Goal: Information Seeking & Learning: Learn about a topic

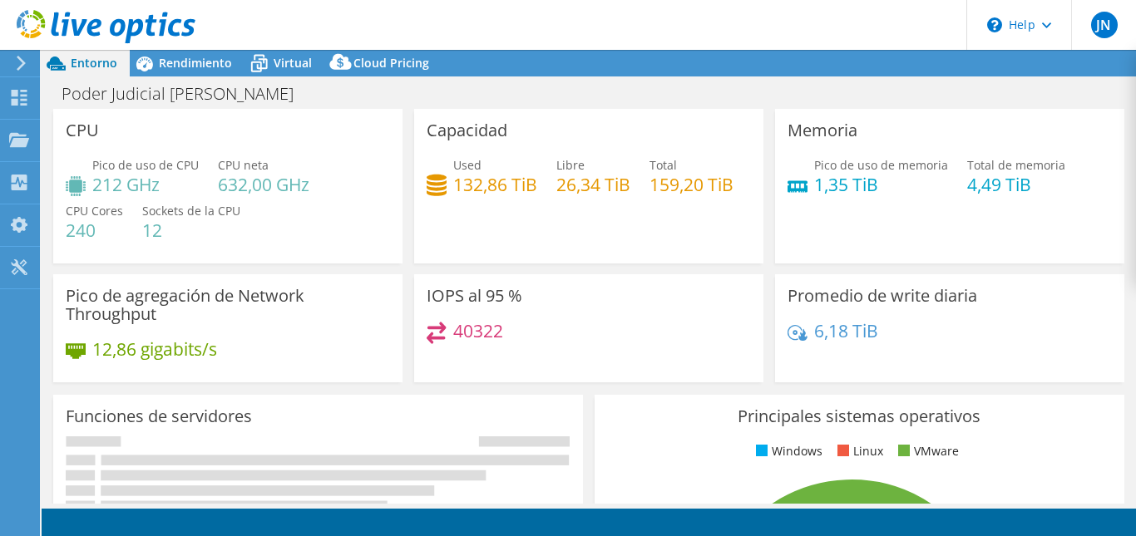
select select "SouthAmerica"
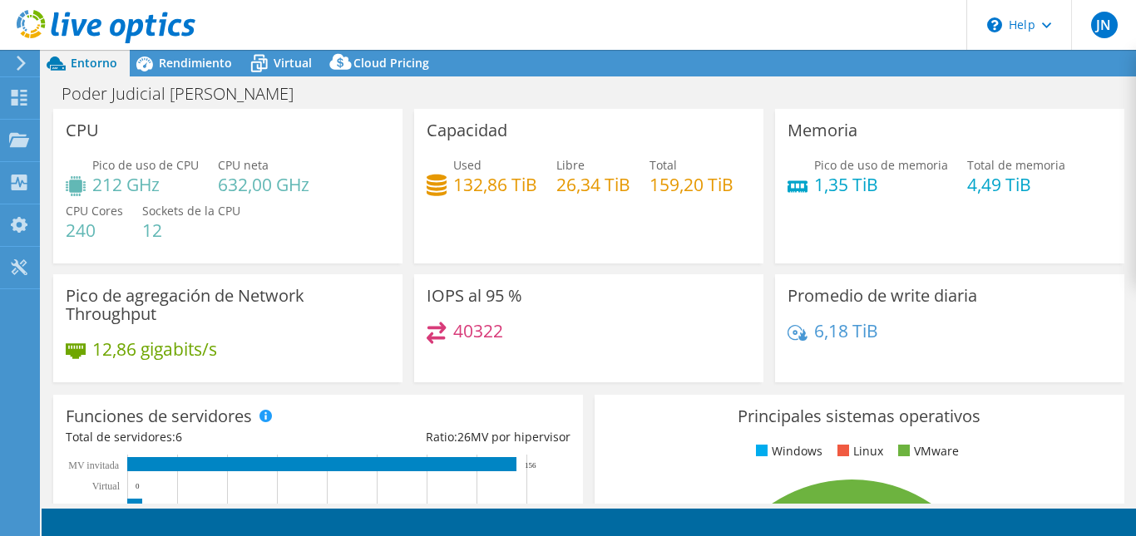
select select "SouthAmerica"
select select "USD"
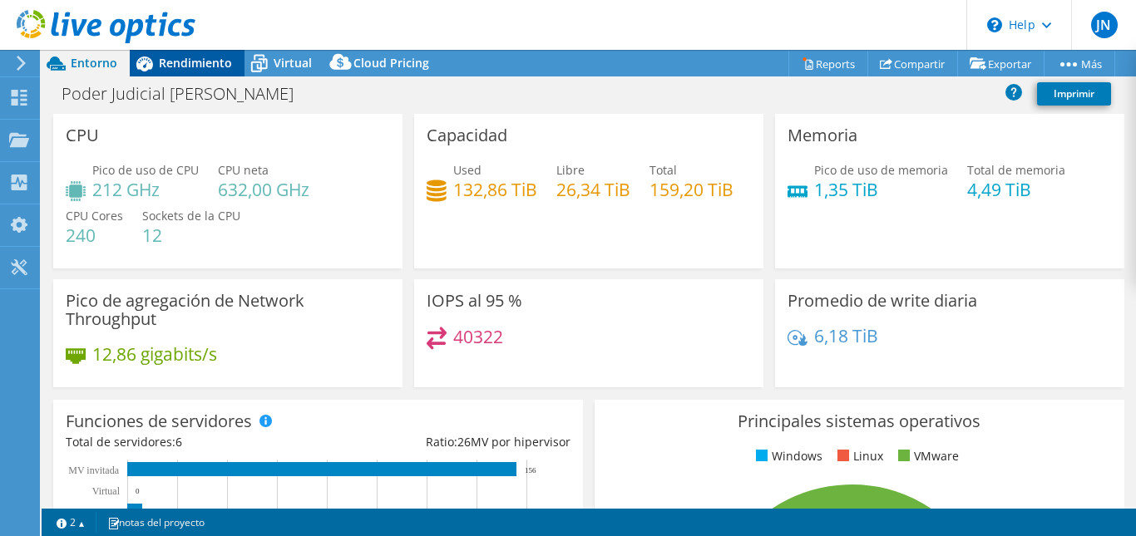
click at [210, 60] on span "Rendimiento" at bounding box center [195, 63] width 73 height 16
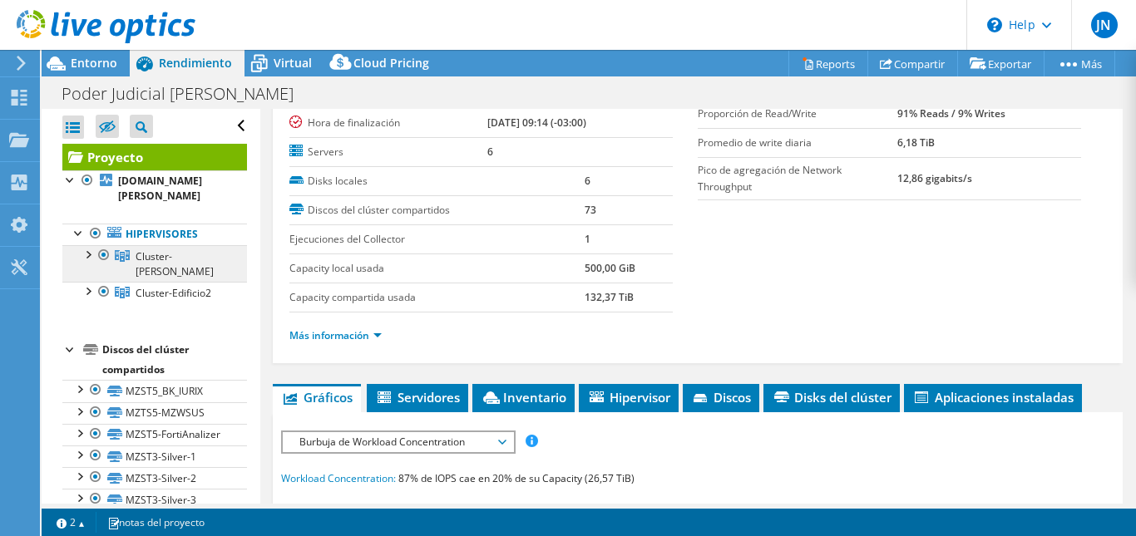
click at [176, 249] on span "Cluster-[PERSON_NAME]" at bounding box center [175, 263] width 78 height 29
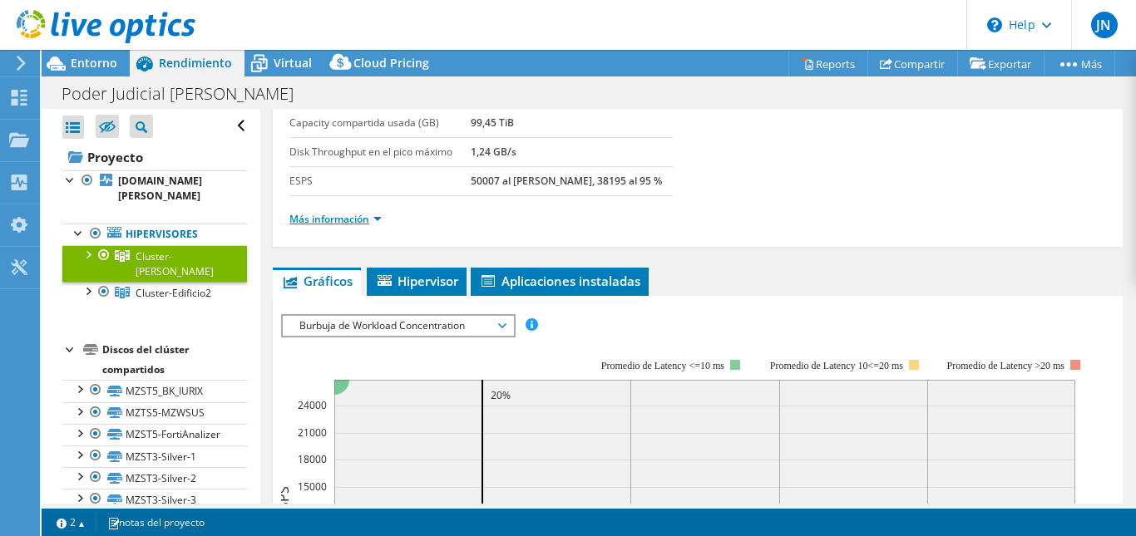
click at [335, 223] on link "Más información" at bounding box center [335, 219] width 92 height 14
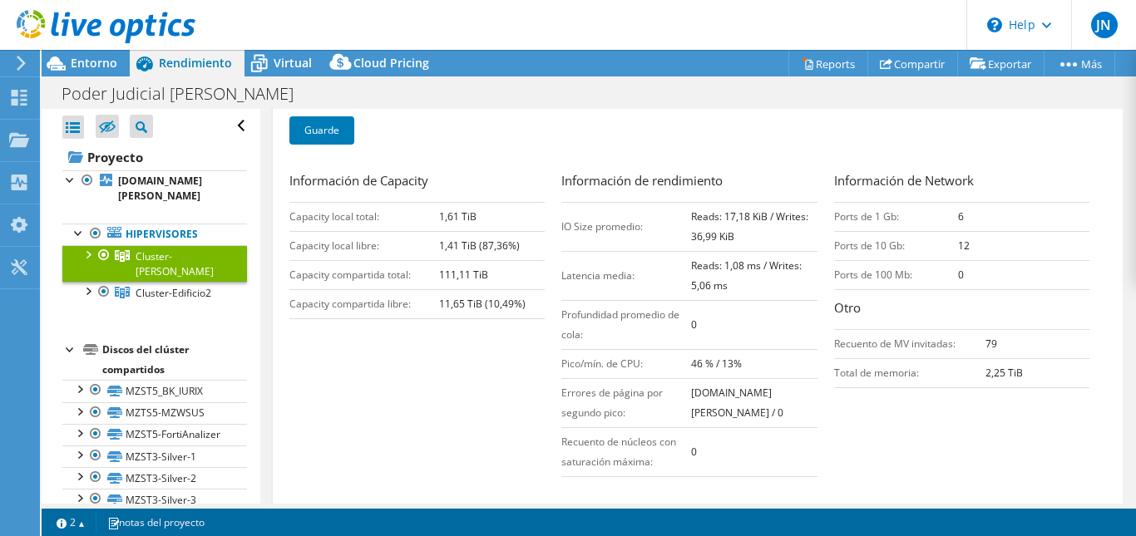
scroll to position [333, 0]
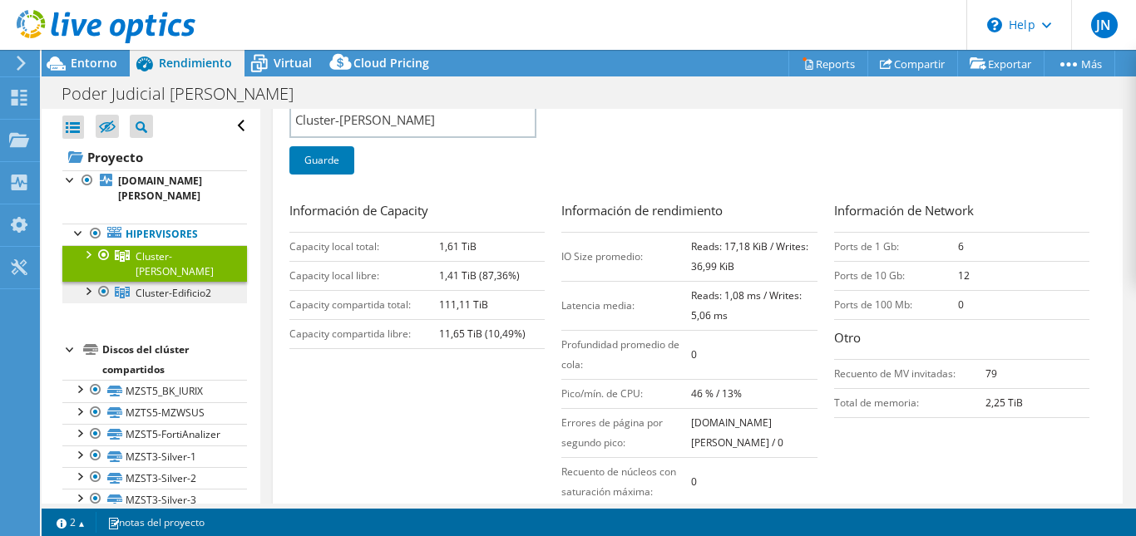
click at [170, 286] on span "Cluster-Edificio2" at bounding box center [174, 293] width 76 height 14
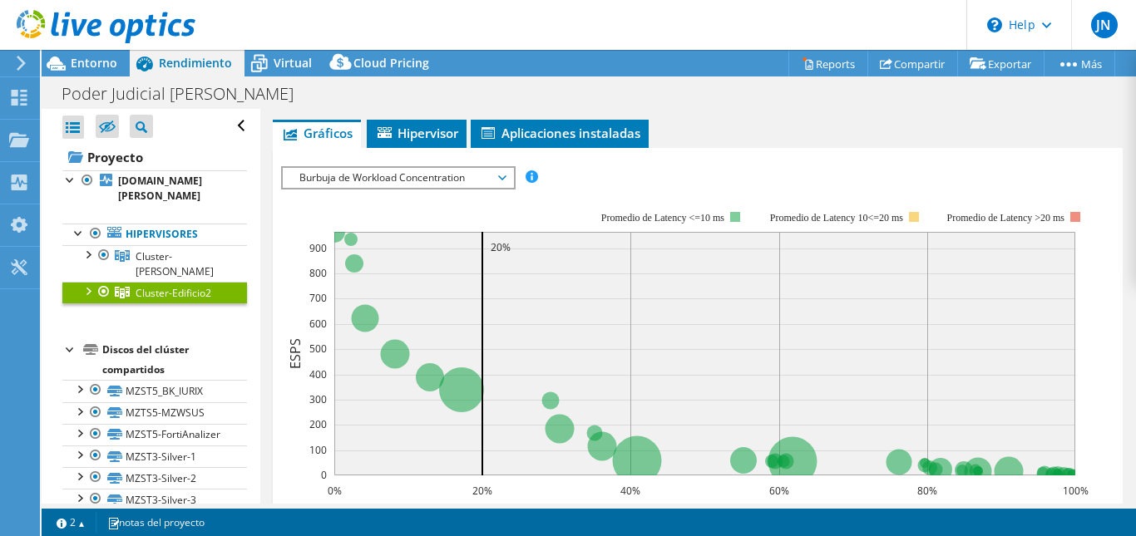
scroll to position [148, 0]
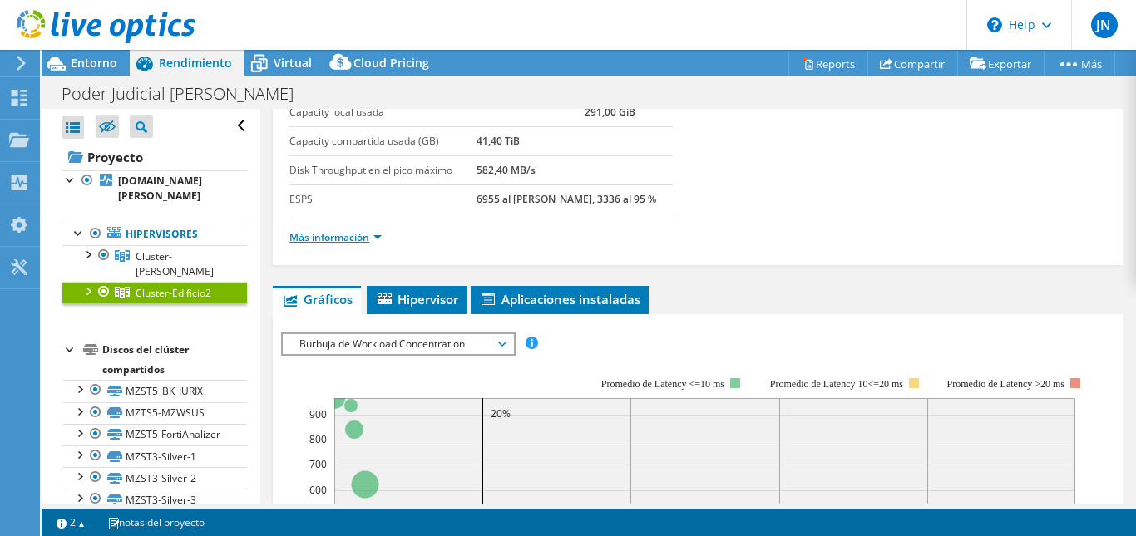
click at [346, 232] on link "Más información" at bounding box center [335, 237] width 92 height 14
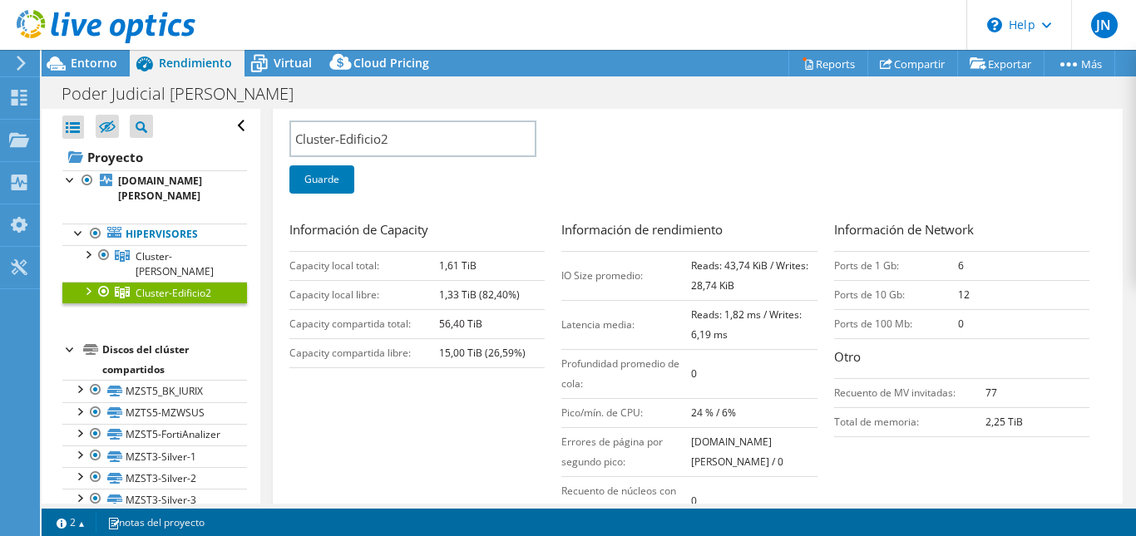
scroll to position [314, 0]
click at [175, 224] on link "Hipervisores" at bounding box center [154, 235] width 185 height 22
click at [136, 224] on link "Hipervisores" at bounding box center [154, 235] width 185 height 22
click at [76, 224] on div at bounding box center [79, 232] width 17 height 17
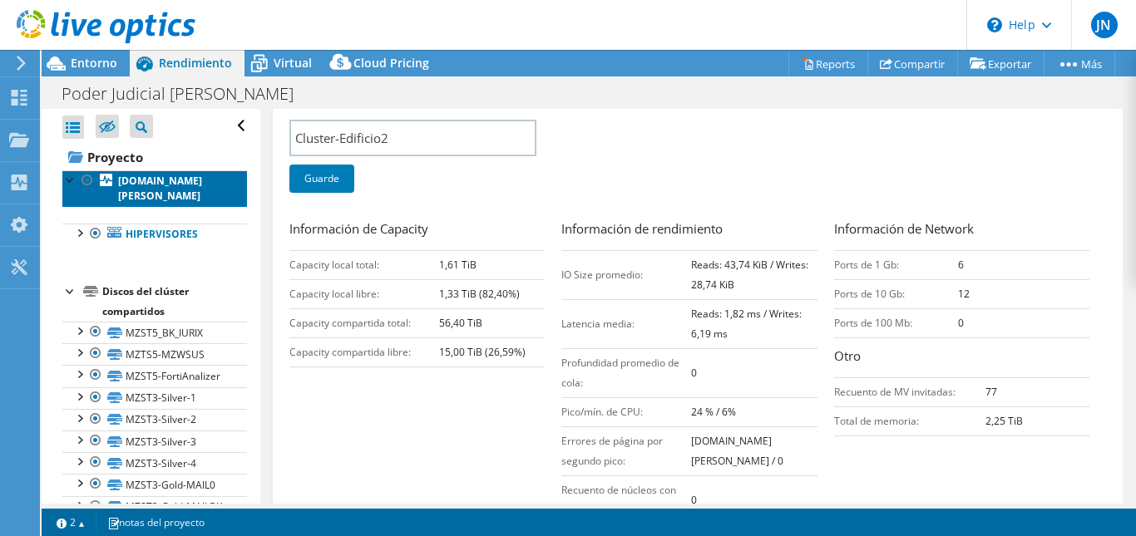
click at [135, 179] on b "[DOMAIN_NAME][PERSON_NAME]" at bounding box center [160, 188] width 84 height 29
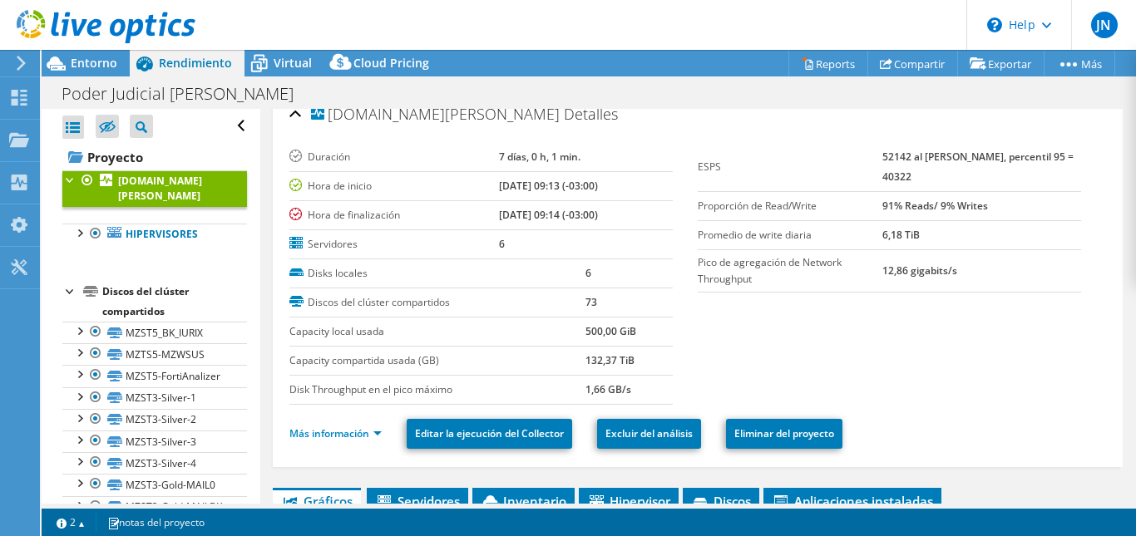
scroll to position [0, 0]
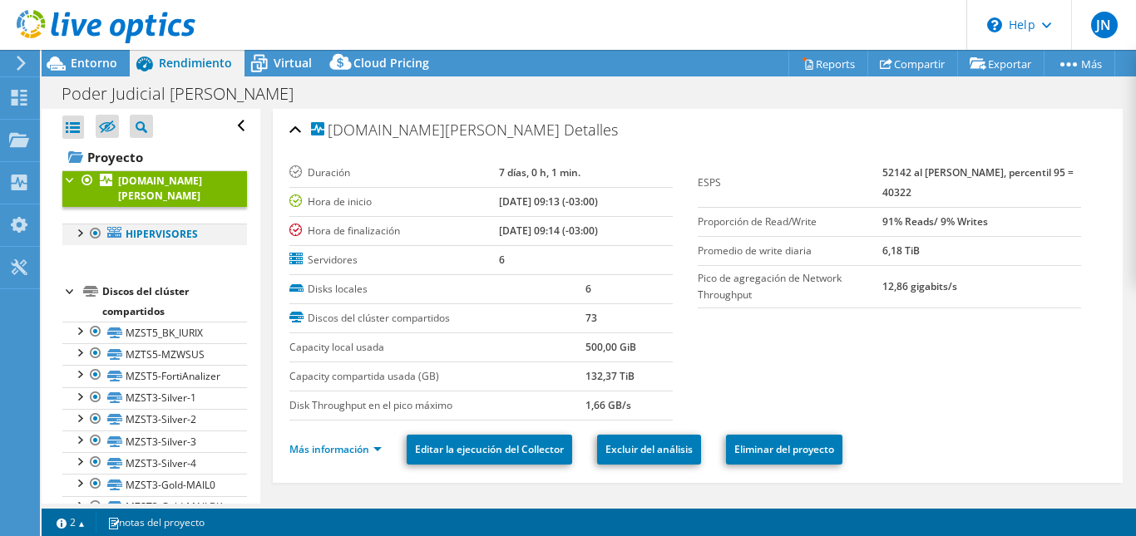
click at [82, 224] on div at bounding box center [79, 232] width 17 height 17
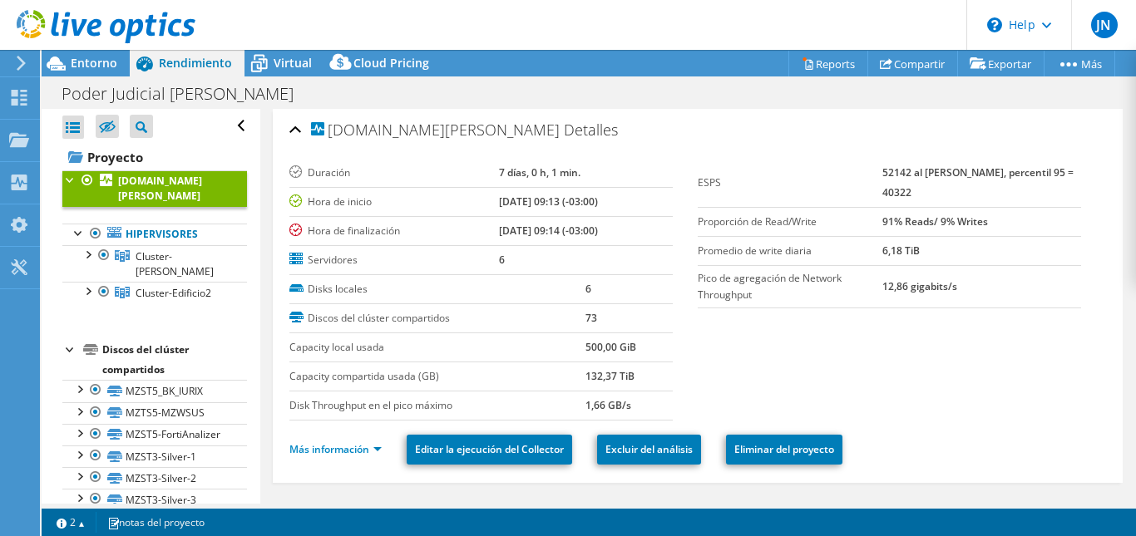
click at [378, 441] on li "Más información" at bounding box center [340, 450] width 102 height 18
click at [377, 446] on link "Más información" at bounding box center [335, 449] width 92 height 14
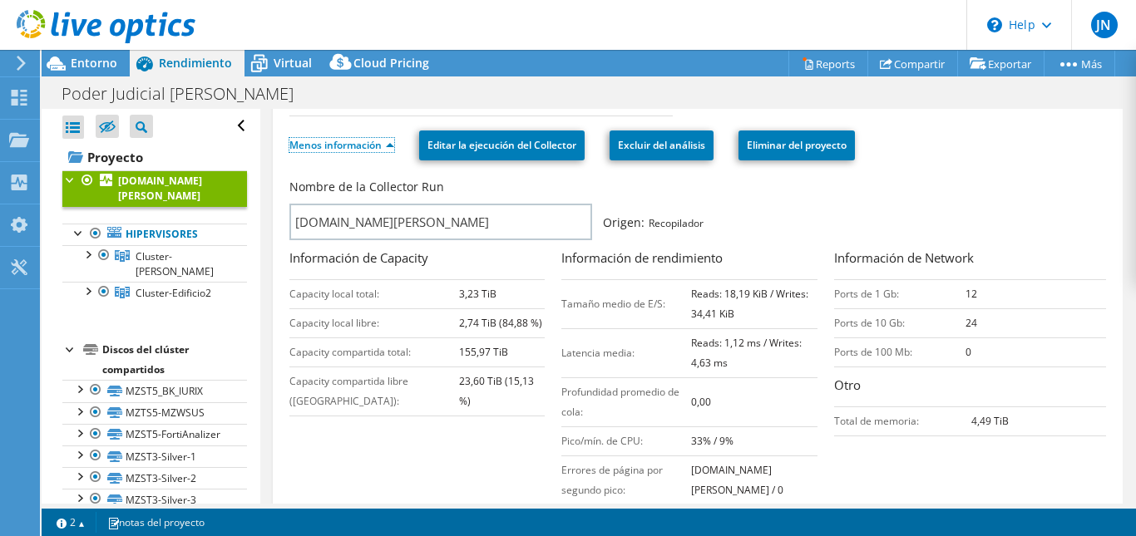
scroll to position [333, 0]
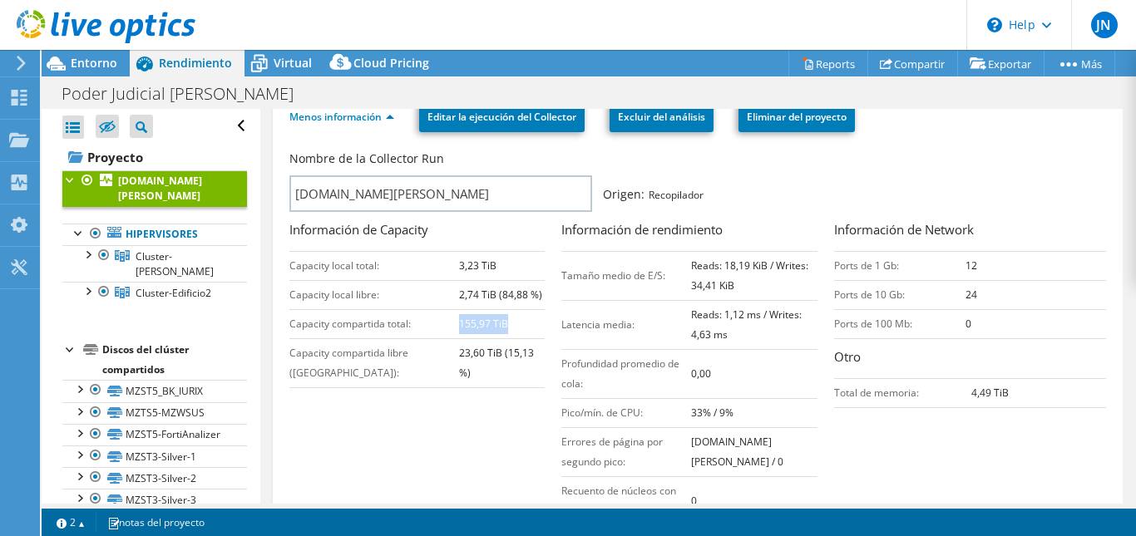
drag, startPoint x: 446, startPoint y: 327, endPoint x: 500, endPoint y: 326, distance: 54.9
click at [500, 326] on td "155,97 TiB" at bounding box center [502, 323] width 86 height 29
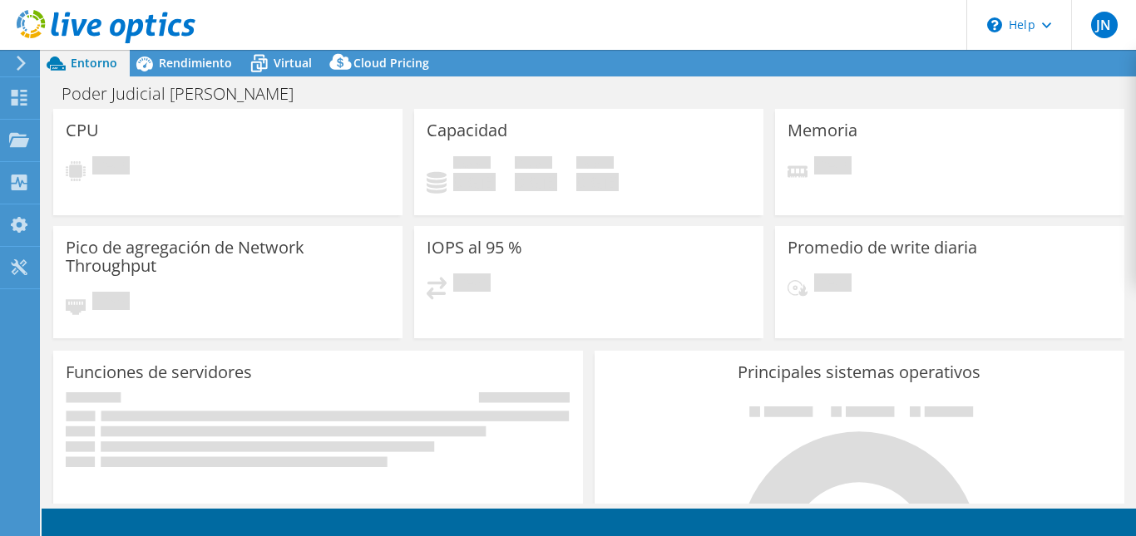
select select "SouthAmerica"
select select "USD"
